Goal: Task Accomplishment & Management: Complete application form

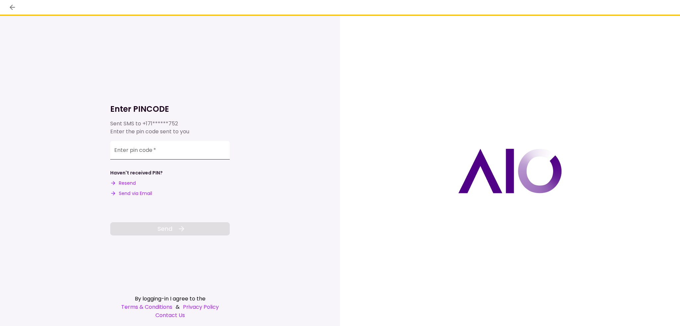
click at [185, 146] on input "Enter pin code   *" at bounding box center [169, 150] width 119 height 19
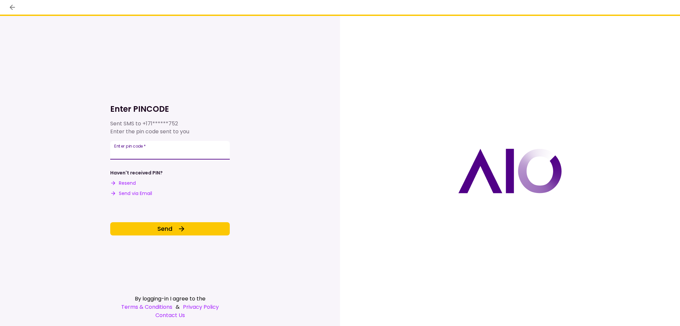
type input "******"
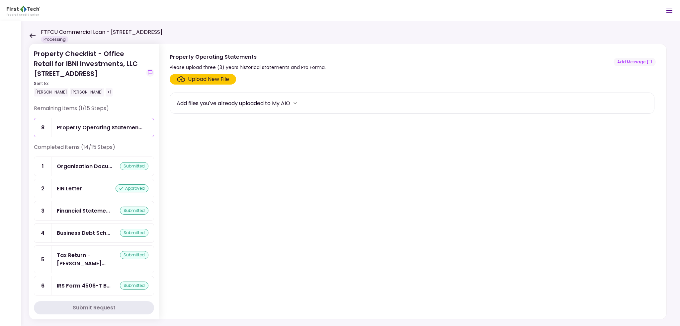
click at [188, 76] on div "Upload New File" at bounding box center [208, 79] width 41 height 8
click at [0, 0] on input "Upload New File" at bounding box center [0, 0] width 0 height 0
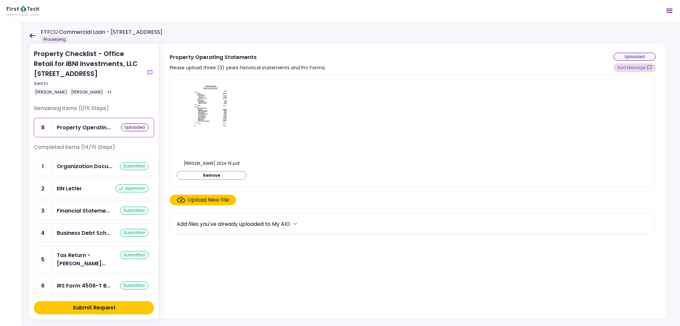
click at [628, 67] on button "Add Message" at bounding box center [634, 67] width 42 height 9
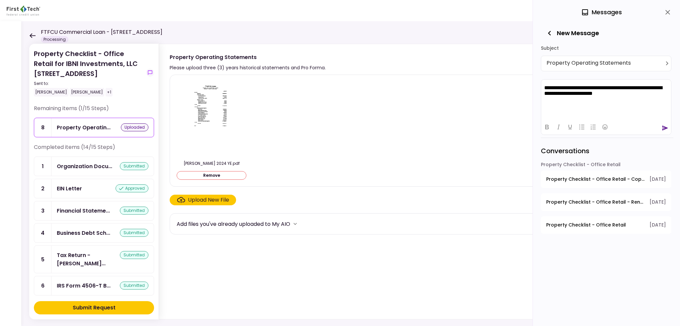
click at [663, 134] on div at bounding box center [606, 127] width 130 height 16
click at [662, 123] on div at bounding box center [606, 126] width 130 height 13
click at [663, 125] on icon "send" at bounding box center [664, 128] width 7 height 7
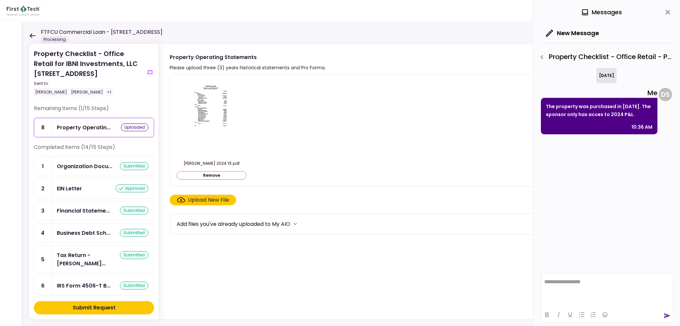
click at [134, 310] on button "Submit Request" at bounding box center [94, 307] width 120 height 13
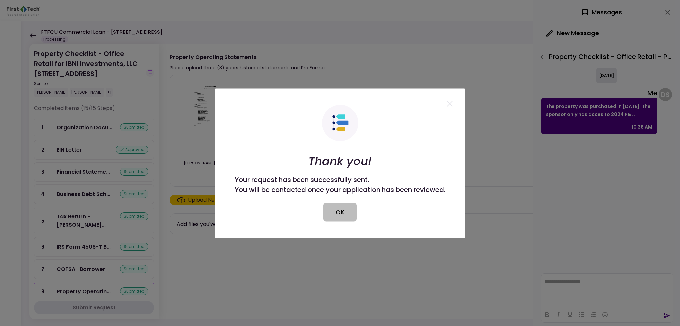
click at [348, 212] on button "OK" at bounding box center [339, 212] width 33 height 19
